Goal: Task Accomplishment & Management: Manage account settings

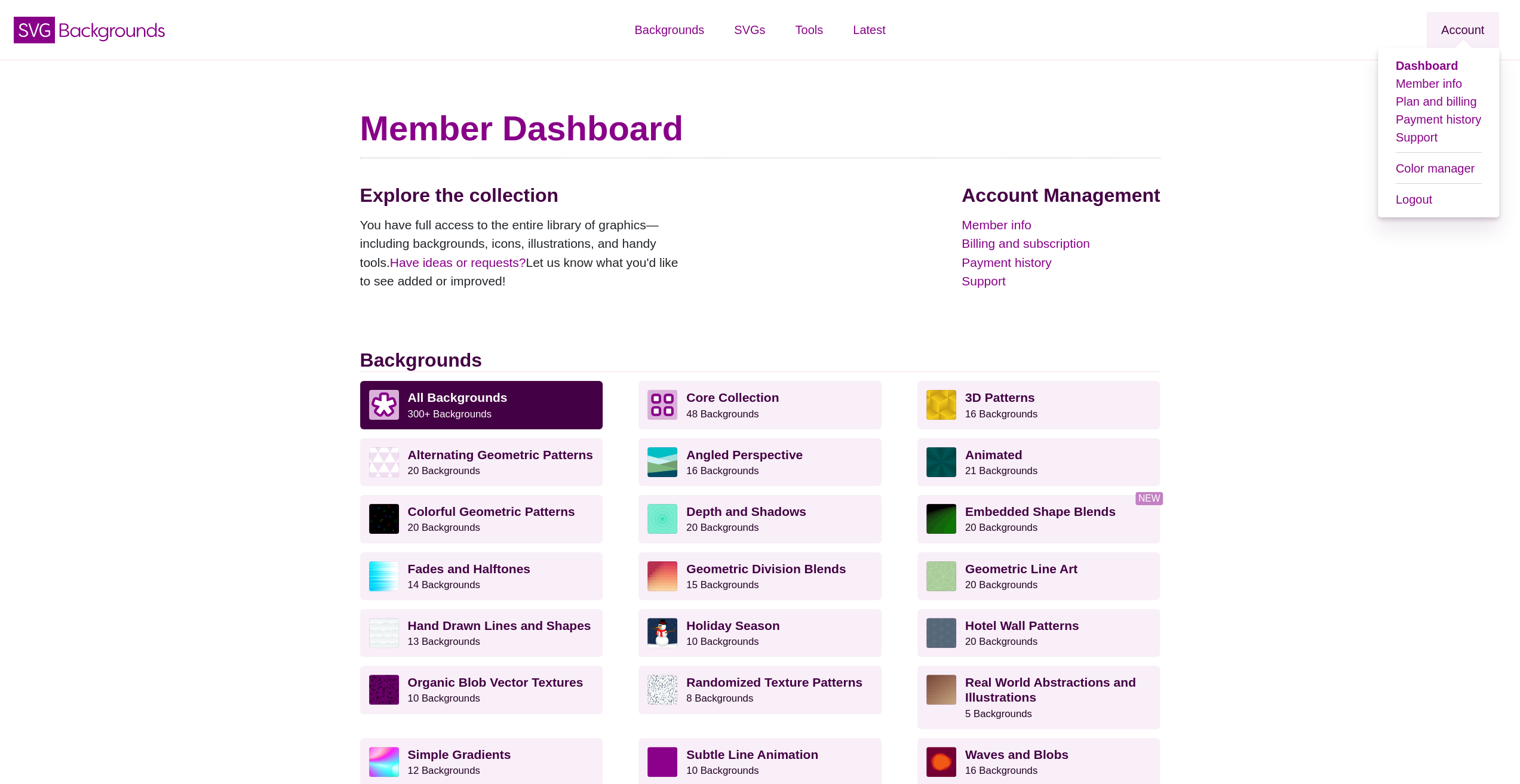
click at [1447, 34] on link "Account" at bounding box center [1462, 30] width 73 height 36
click at [1444, 100] on link "Plan and billing" at bounding box center [1436, 102] width 81 height 13
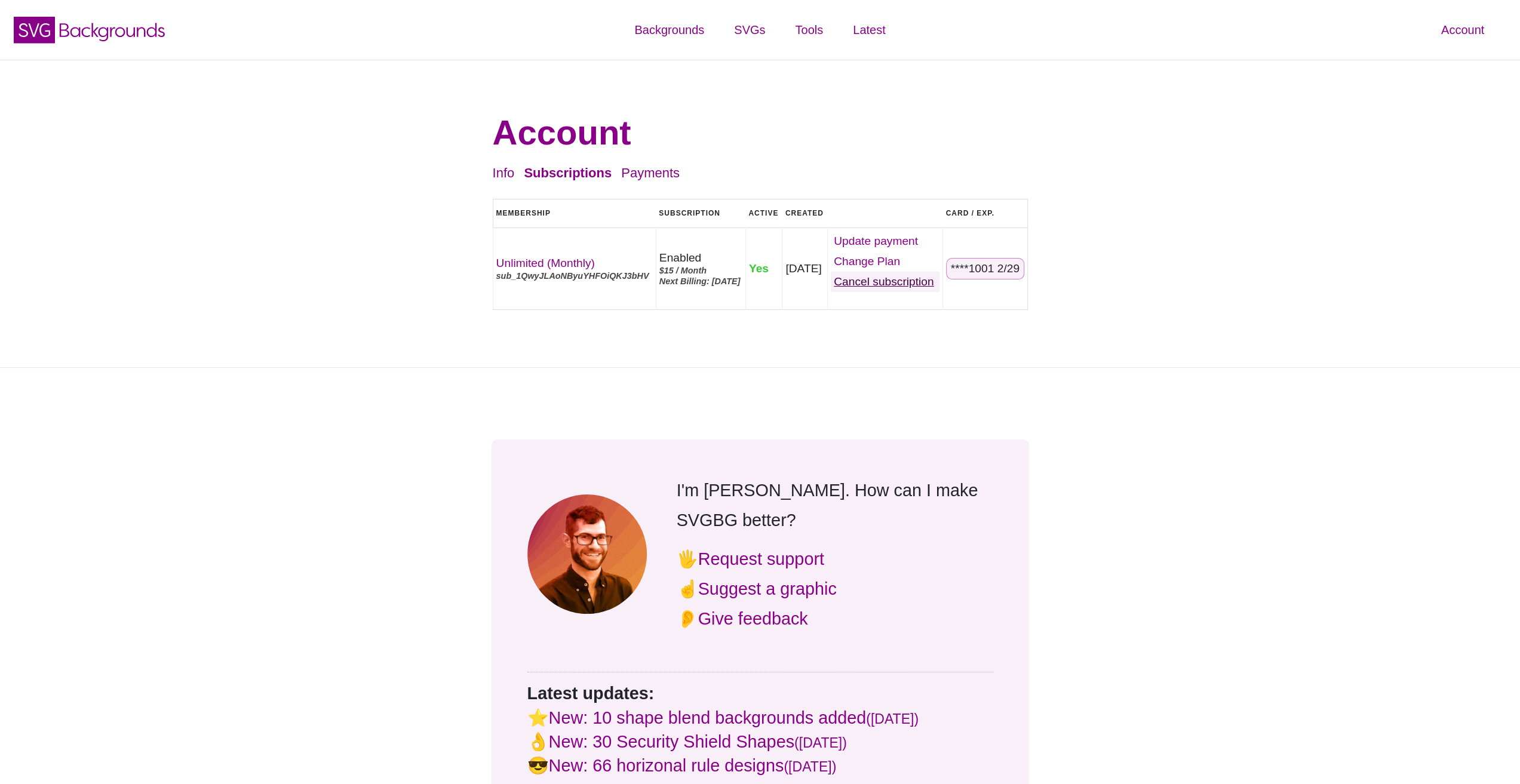
click at [900, 276] on link "Cancel" at bounding box center [885, 281] width 109 height 20
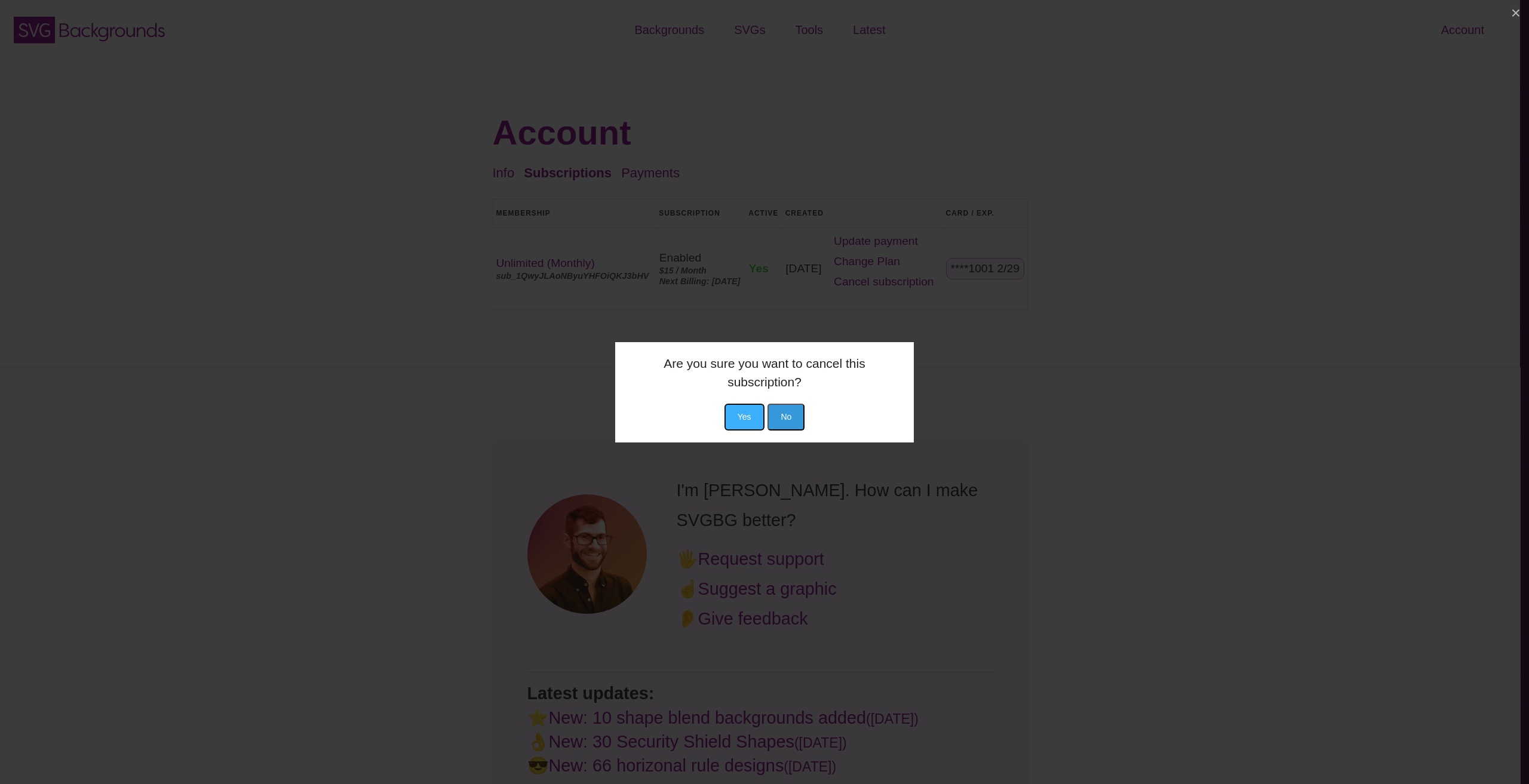
click at [751, 422] on button "Yes" at bounding box center [745, 417] width 40 height 27
click at [750, 418] on button "Yes" at bounding box center [745, 417] width 40 height 27
